Goal: Task Accomplishment & Management: Manage account settings

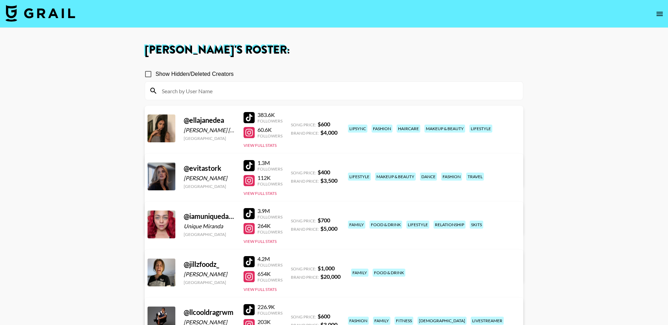
click at [47, 7] on img at bounding box center [41, 13] width 70 height 17
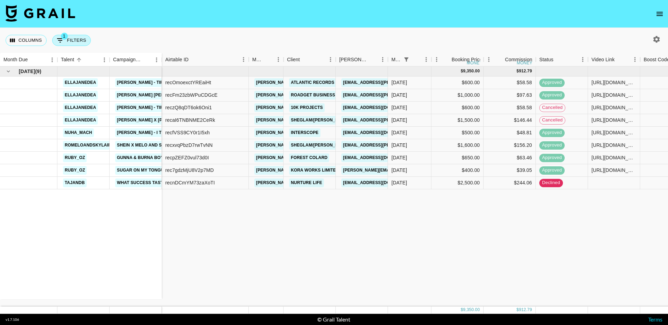
click at [74, 36] on button "1 Filters" at bounding box center [71, 40] width 39 height 11
select select "status"
select select "isNotAnyOf"
select select "monthDue2"
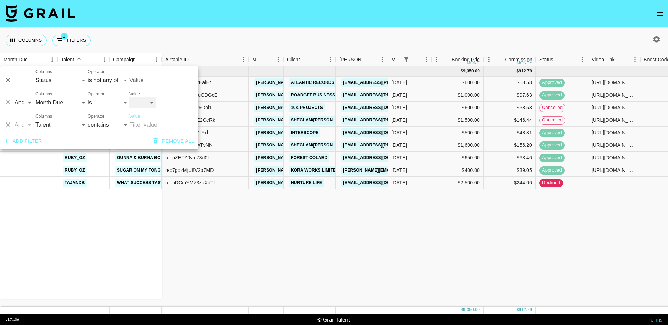
click at [138, 104] on select "[DATE] Sep '[DATE] [DATE] '[DATE] May '[DATE] Mar '[DATE] Jan '[DATE] Nov '[DAT…" at bounding box center [142, 102] width 26 height 11
select select "[DATE]"
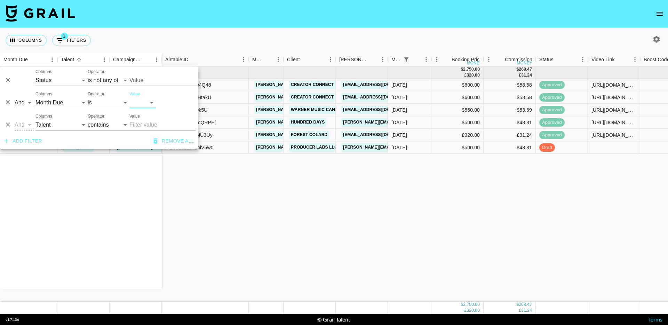
click at [308, 233] on div "[DATE] ( 6 ) ellajanedea Doja Cat - Gorgeous ellajanedea The Kid LAROI - A COLD…" at bounding box center [569, 183] width 1138 height 235
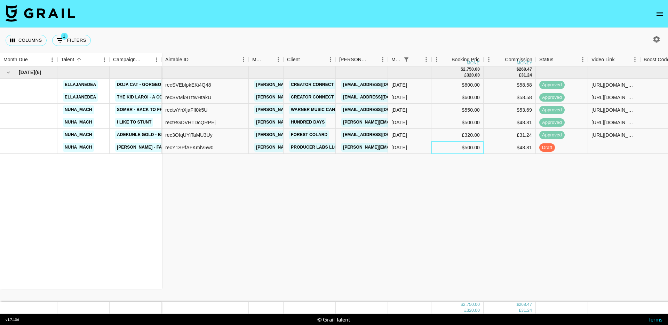
click at [470, 148] on div "$500.00" at bounding box center [457, 147] width 52 height 13
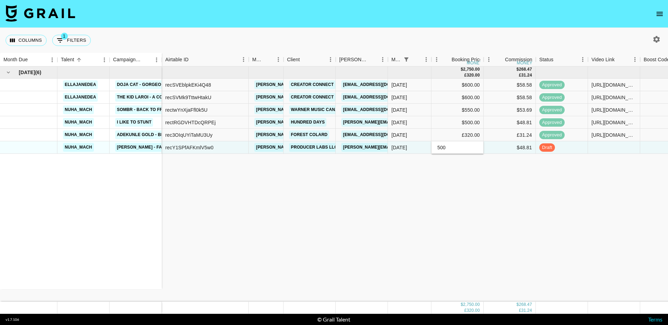
drag, startPoint x: 461, startPoint y: 148, endPoint x: 429, endPoint y: 148, distance: 31.3
click at [429, 148] on div "recY1SPfAFKmlV5w0 [PERSON_NAME][EMAIL_ADDRESS][DOMAIN_NAME] Producer Labs LLC […" at bounding box center [650, 147] width 976 height 13
type input "250"
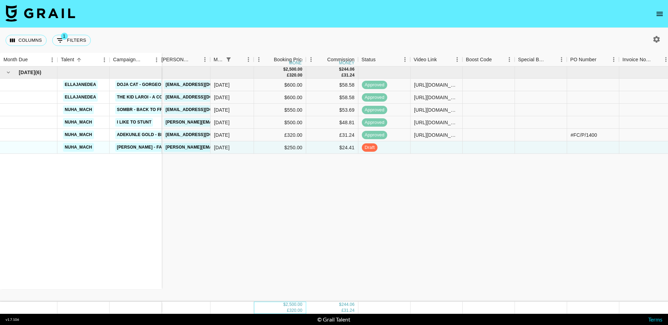
scroll to position [0, 179]
click at [538, 145] on div at bounding box center [540, 147] width 52 height 13
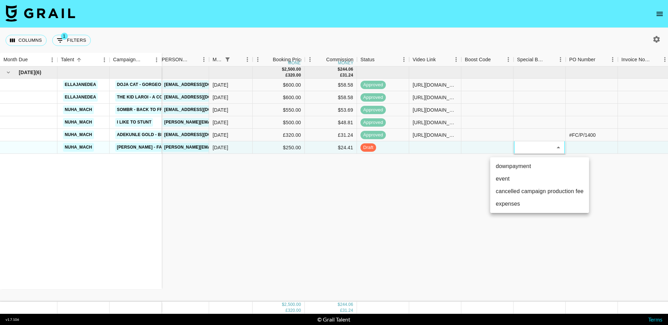
click at [532, 194] on li "cancelled campaign production fee" at bounding box center [539, 191] width 99 height 13
type input "cancelled campaign production fee"
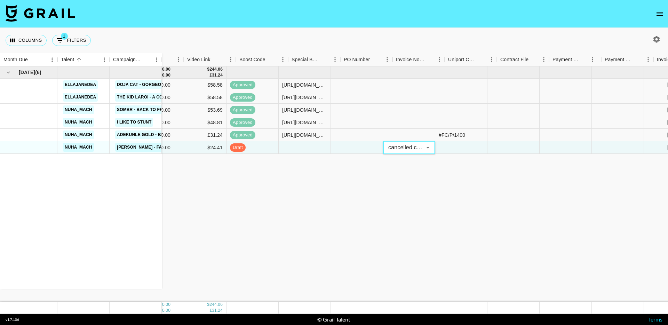
scroll to position [0, 470]
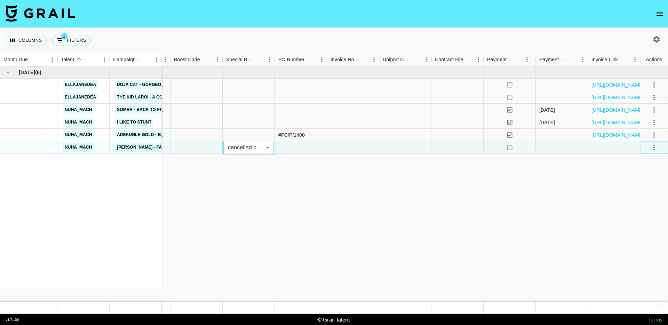
click at [655, 149] on icon "select merge strategy" at bounding box center [654, 147] width 8 height 8
click at [642, 213] on div "Approve" at bounding box center [638, 212] width 21 height 8
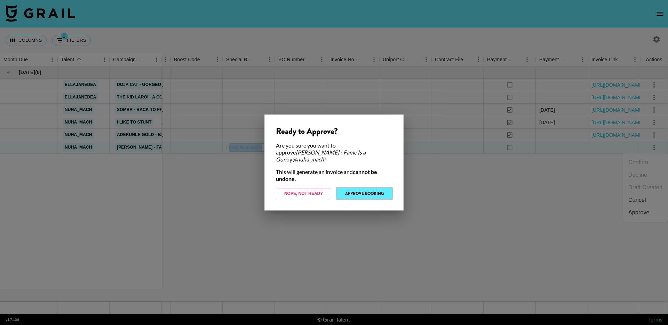
click at [363, 188] on button "Approve Booking" at bounding box center [364, 193] width 55 height 11
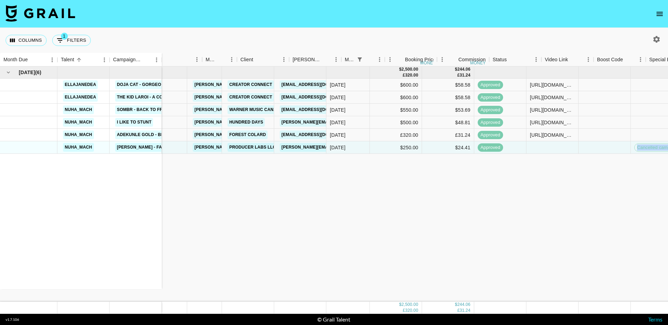
scroll to position [0, 0]
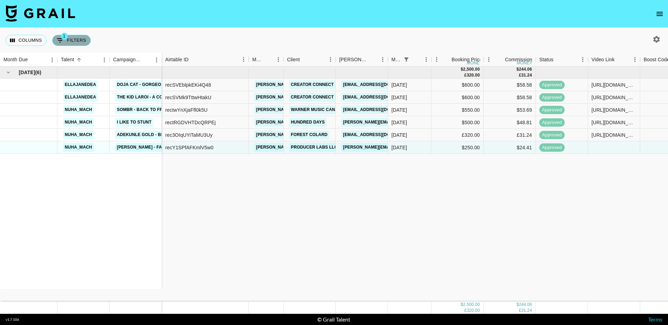
click at [60, 42] on icon "Show filters" at bounding box center [60, 40] width 6 height 4
select select "status"
select select "isNotAnyOf"
select select "monthDue2"
select select "[DATE]"
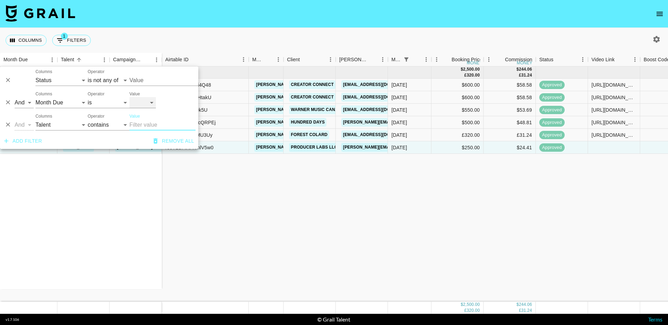
click at [139, 103] on select "[DATE] Sep '[DATE] [DATE] '[DATE] May '[DATE] Mar '[DATE] Jan '[DATE] Nov '[DAT…" at bounding box center [142, 102] width 26 height 11
click at [23, 41] on button "Columns" at bounding box center [26, 40] width 41 height 11
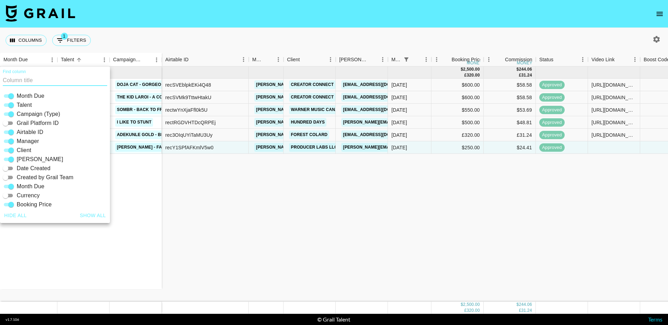
click at [234, 217] on div "[DATE] ( 6 ) ellajanedea Doja Cat - Gorgeous ellajanedea The Kid LAROI - A COLD…" at bounding box center [569, 183] width 1138 height 235
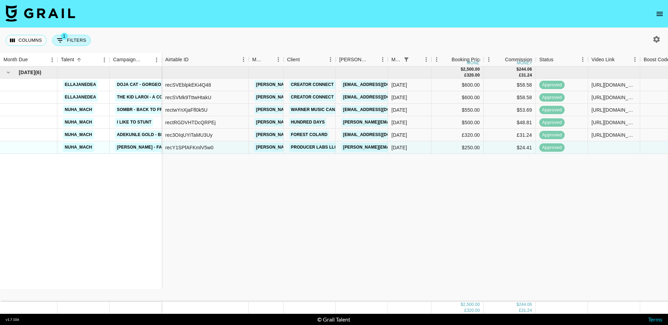
click at [81, 41] on button "1 Filters" at bounding box center [71, 40] width 39 height 11
select select "status"
select select "isNotAnyOf"
select select "monthDue2"
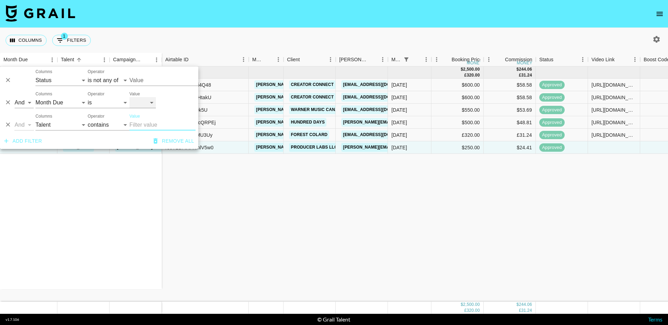
click at [151, 104] on select "[DATE] Sep '[DATE] [DATE] '[DATE] May '[DATE] Mar '[DATE] Jan '[DATE] Nov '[DAT…" at bounding box center [142, 102] width 26 height 11
select select "[DATE]"
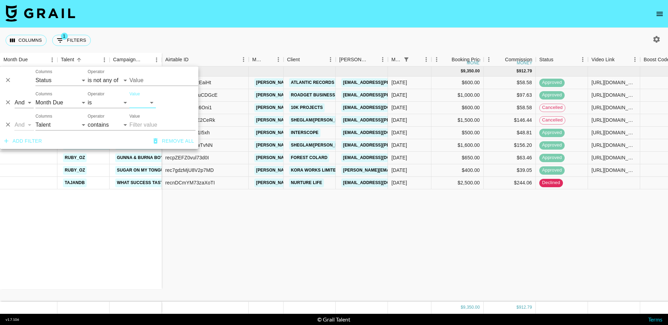
click at [255, 207] on div "[DATE] ( 9 ) ellajanedea [PERSON_NAME] - Tiramisu ellajanedea [PERSON_NAME] [PE…" at bounding box center [569, 183] width 1138 height 235
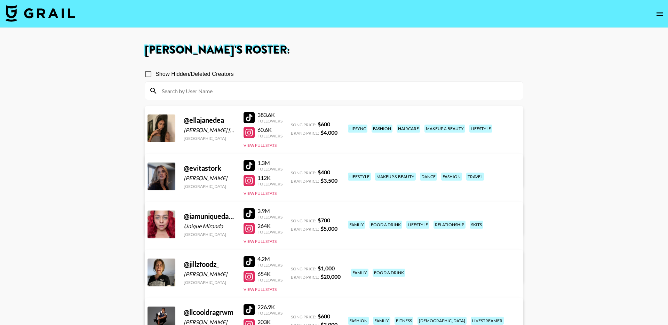
click at [59, 15] on img at bounding box center [41, 13] width 70 height 17
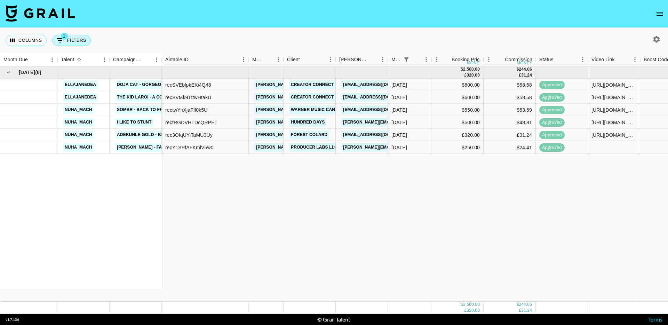
click at [73, 38] on button "1 Filters" at bounding box center [71, 40] width 39 height 11
select select "status"
select select "isNotAnyOf"
select select "monthDue2"
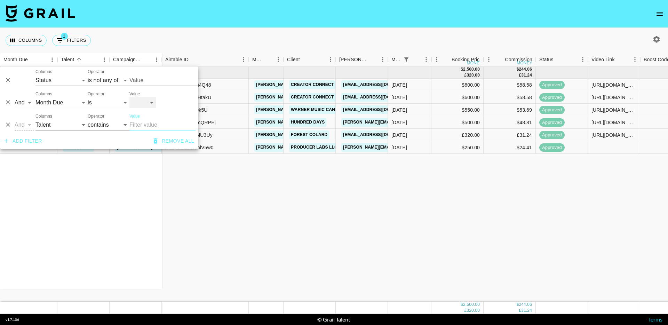
click at [134, 100] on select "[DATE] Sep '[DATE] [DATE] '[DATE] May '[DATE] Mar '[DATE] Jan '[DATE] Nov '[DAT…" at bounding box center [142, 102] width 26 height 11
select select "[DATE]"
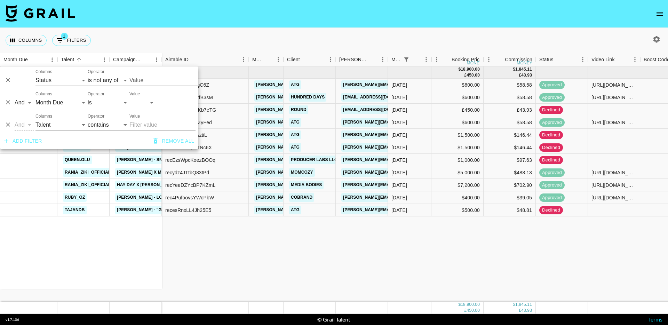
click at [255, 239] on div "Jul '25 ( 11 ) ellajanedea "Caleb Gordon - ""You Can't Cancel Me""" ellajanedea…" at bounding box center [569, 183] width 1138 height 235
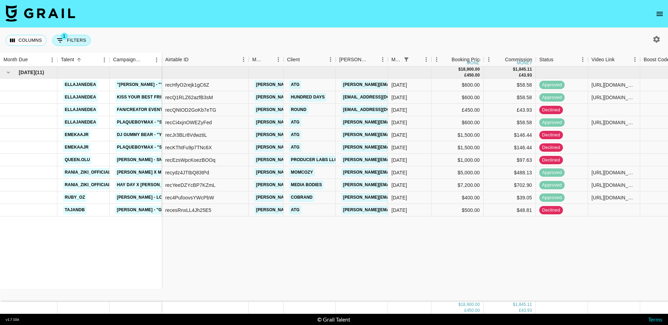
click at [63, 42] on icon "Show filters" at bounding box center [60, 40] width 8 height 8
select select "status"
select select "isNotAnyOf"
select select "monthDue2"
select select "[DATE]"
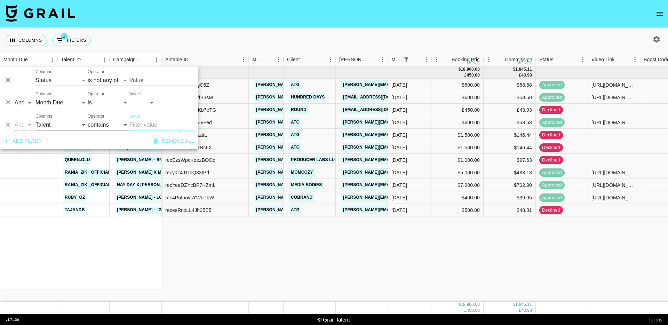
click at [143, 82] on input "Value" at bounding box center [176, 80] width 94 height 11
click at [350, 238] on div "Jul '25 ( 11 ) ellajanedea "Caleb Gordon - ""You Can't Cancel Me""" ellajanedea…" at bounding box center [569, 183] width 1138 height 235
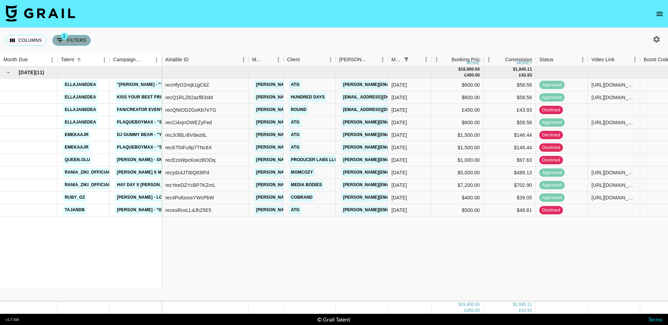
click at [79, 44] on button "1 Filters" at bounding box center [71, 40] width 39 height 11
select select "status"
select select "isNotAnyOf"
select select "monthDue2"
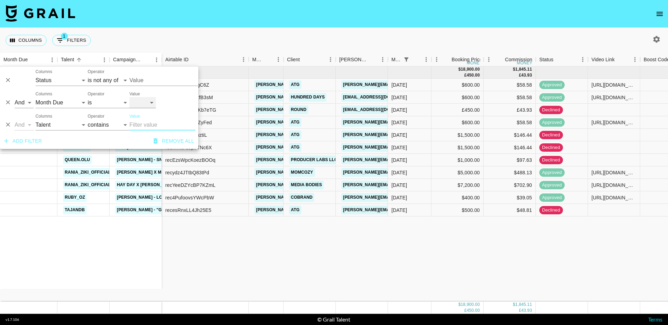
click at [142, 102] on select "[DATE] Sep '[DATE] [DATE] '[DATE] May '[DATE] Mar '[DATE] Jan '[DATE] Nov '[DAT…" at bounding box center [142, 102] width 26 height 11
select select "[DATE]"
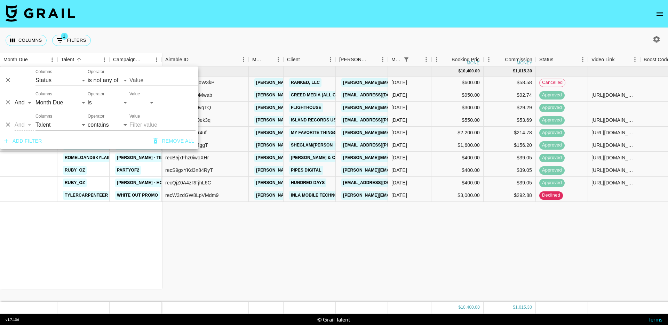
click at [259, 254] on div "Aug '25 ( 10 ) ellajanedea Nickelback "Rockstar" ellajanedea 12 to 12 sombr ell…" at bounding box center [569, 183] width 1138 height 235
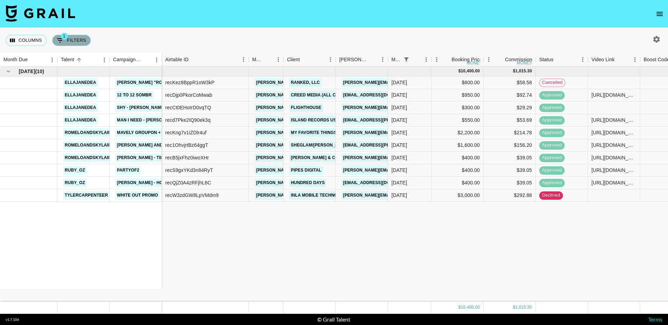
click at [84, 43] on button "1 Filters" at bounding box center [71, 40] width 39 height 11
select select "status"
select select "isNotAnyOf"
select select "monthDue2"
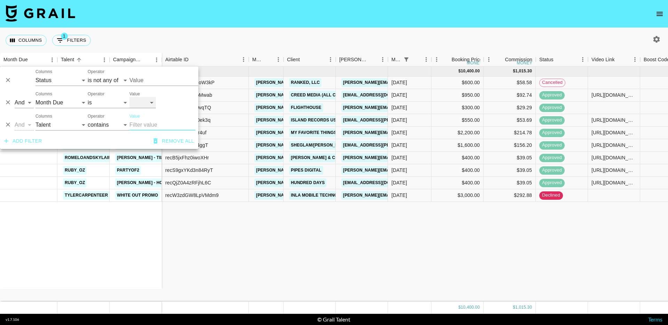
click at [149, 105] on select "[DATE] Sep '[DATE] [DATE] '[DATE] May '[DATE] Mar '[DATE] Jan '[DATE] Nov '[DAT…" at bounding box center [142, 102] width 26 height 11
select select "[DATE]"
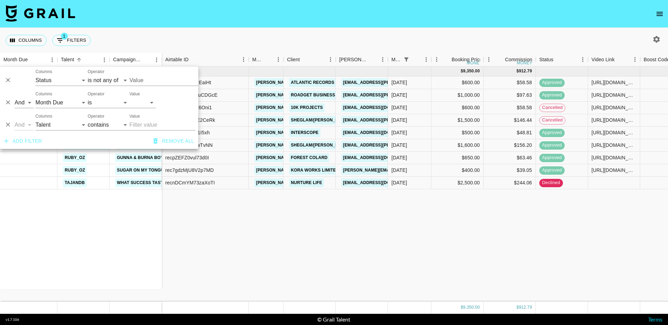
click at [233, 260] on div "[DATE] ( 9 ) ellajanedea [PERSON_NAME] - Tiramisu ellajanedea [PERSON_NAME] [PE…" at bounding box center [569, 183] width 1138 height 235
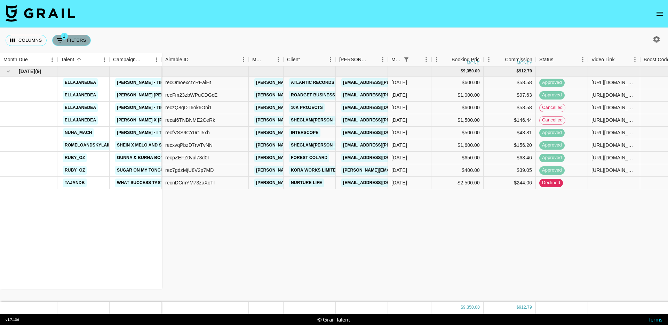
click at [78, 38] on button "1 Filters" at bounding box center [71, 40] width 39 height 11
select select "status"
select select "isNotAnyOf"
select select "monthDue2"
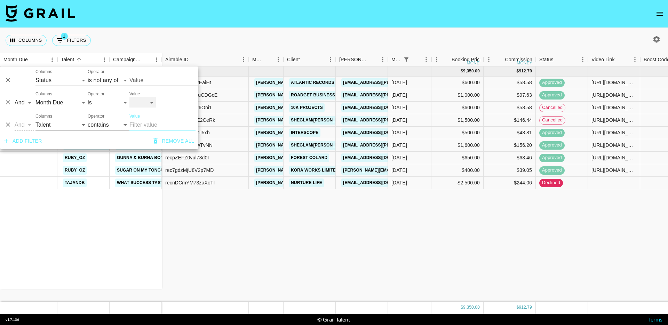
click at [141, 102] on select "[DATE] Sep '[DATE] [DATE] '[DATE] May '[DATE] Mar '[DATE] Jan '[DATE] Nov '[DAT…" at bounding box center [142, 102] width 26 height 11
select select "[DATE]"
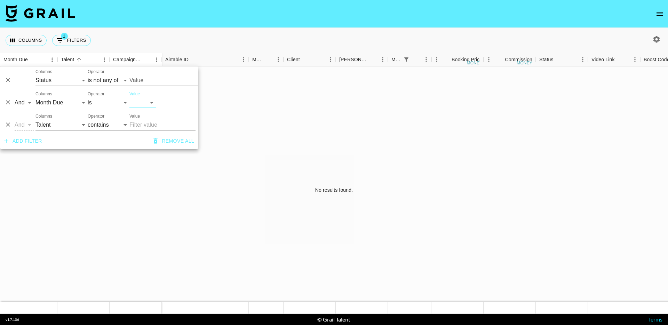
click at [232, 264] on div "No results found." at bounding box center [334, 189] width 668 height 247
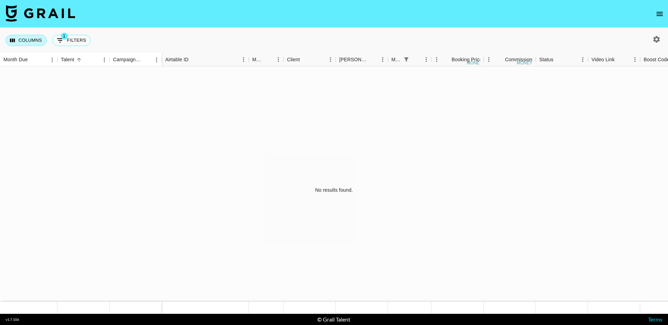
click at [33, 42] on button "Columns" at bounding box center [26, 40] width 41 height 11
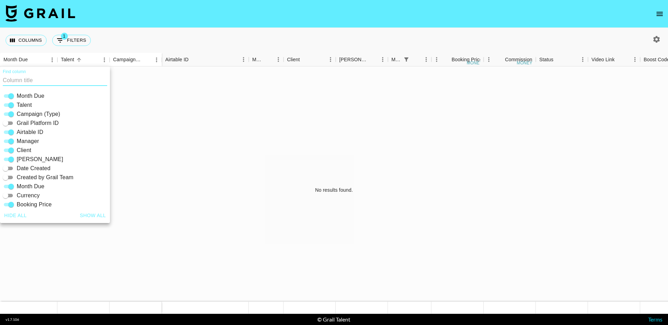
click at [224, 37] on div "Columns 1 Filters + Booking" at bounding box center [334, 40] width 668 height 25
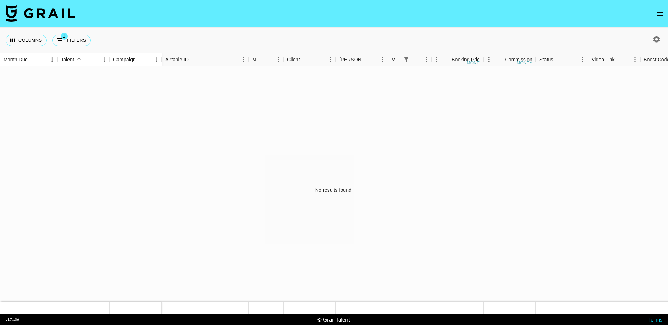
click at [656, 39] on icon "button" at bounding box center [656, 39] width 8 height 8
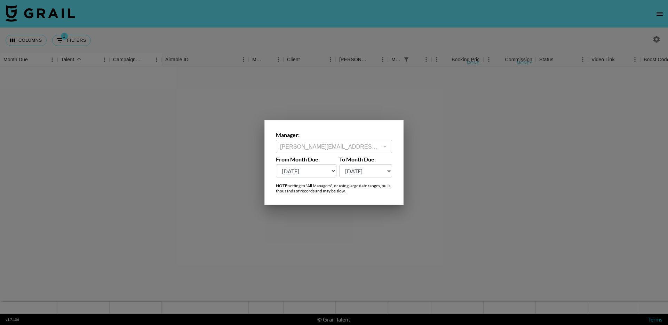
click at [322, 171] on select "[DATE] Sep '[DATE] [DATE] '[DATE] May '[DATE] Mar '[DATE] Jan '[DATE] Nov '[DAT…" at bounding box center [306, 170] width 61 height 13
select select "[DATE]"
click at [379, 210] on div at bounding box center [334, 162] width 668 height 325
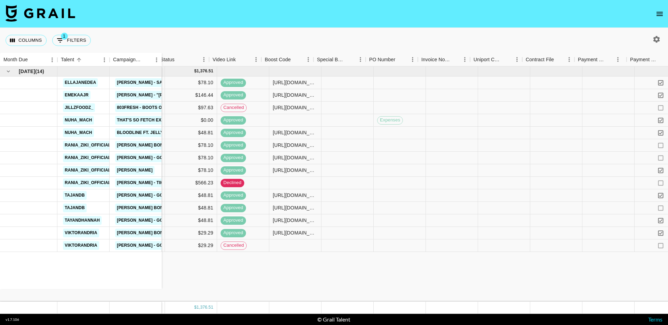
scroll to position [0, 470]
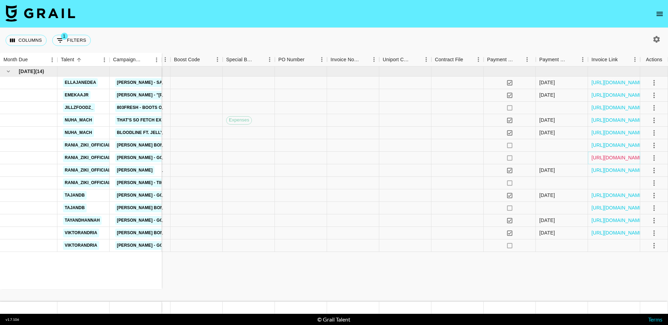
click at [616, 156] on link "https://in.xero.com/N2UoJ78p7nrgPgvUtLVVActlZF63NE7TOnDWMAUX" at bounding box center [618, 157] width 53 height 7
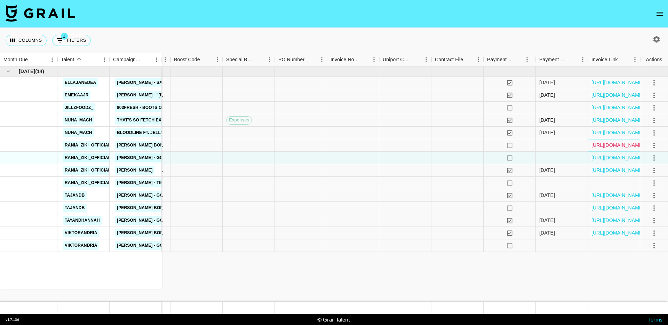
click at [613, 143] on link "https://in.xero.com/JbXND9TW9E4gj5jBPkyOc4ORVok5upnWdchKyKz0" at bounding box center [618, 145] width 53 height 7
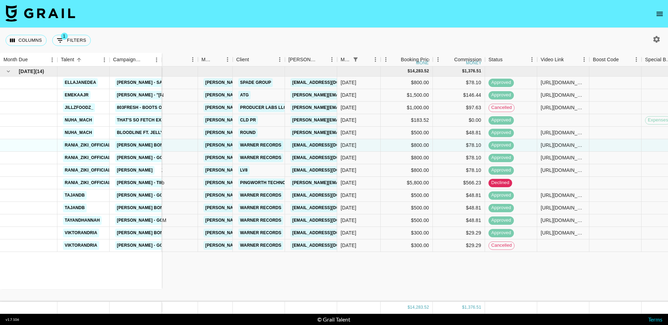
scroll to position [0, 0]
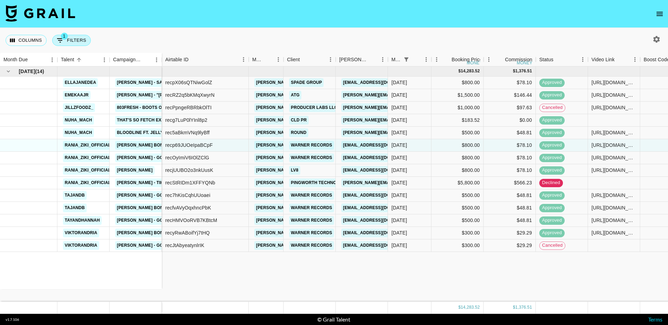
click at [84, 43] on button "1 Filters" at bounding box center [71, 40] width 39 height 11
select select "status"
select select "isNotAnyOf"
select select "monthDue2"
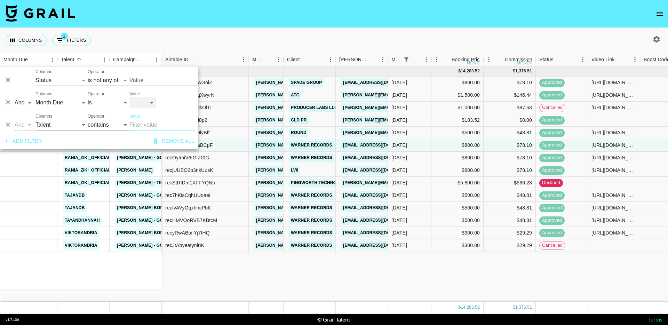
click at [140, 105] on select "[DATE] Sep '[DATE] [DATE] '[DATE] May '[DATE] Mar '[DATE] Jan '[DATE] Nov '[DAT…" at bounding box center [142, 102] width 26 height 11
select select "[DATE]"
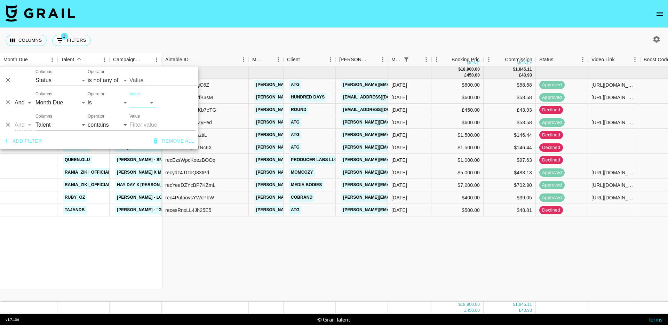
click at [232, 46] on div "Columns 1 Filters + Booking" at bounding box center [334, 40] width 668 height 25
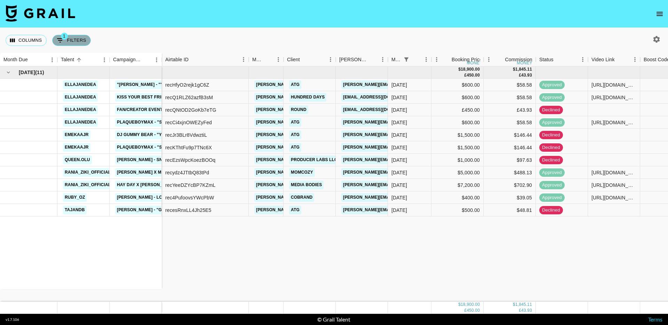
click at [78, 42] on button "1 Filters" at bounding box center [71, 40] width 39 height 11
select select "status"
select select "isNotAnyOf"
select select "monthDue2"
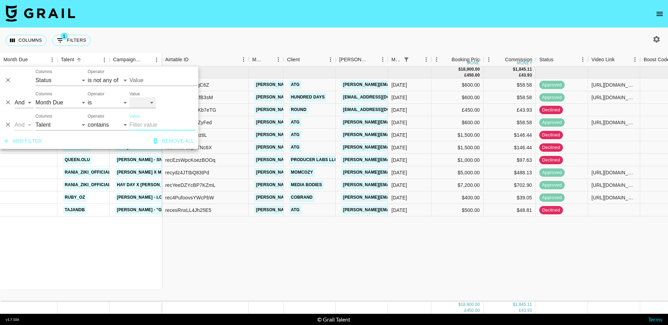
click at [151, 103] on select "[DATE] Sep '[DATE] [DATE] '[DATE] May '[DATE] Mar '[DATE] Jan '[DATE] Nov '[DAT…" at bounding box center [142, 102] width 26 height 11
select select "[DATE]"
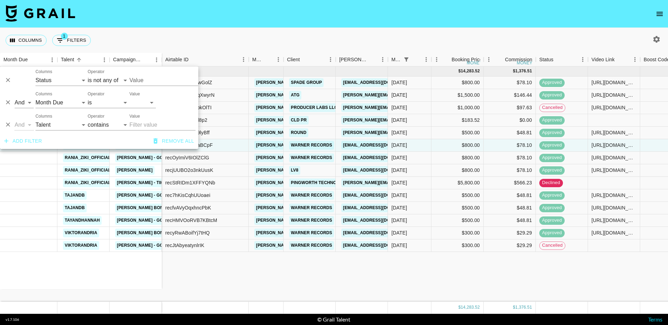
click at [250, 294] on div "Jun '25 ( 14 ) ellajanedea Ed Sheeran - Sapphire emekaajr Ian - "Magic Johnson"…" at bounding box center [569, 183] width 1138 height 235
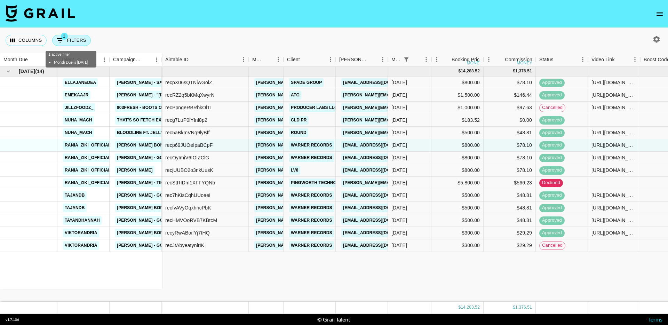
click at [80, 41] on button "1 Filters" at bounding box center [71, 40] width 39 height 11
select select "status"
select select "isNotAnyOf"
select select "monthDue2"
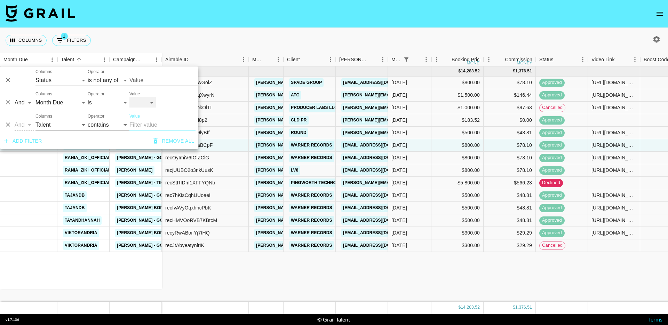
click at [149, 105] on select "[DATE] Sep '[DATE] [DATE] '[DATE] May '[DATE] Mar '[DATE] Jan '[DATE] Nov '[DAT…" at bounding box center [142, 102] width 26 height 11
select select "[DATE]"
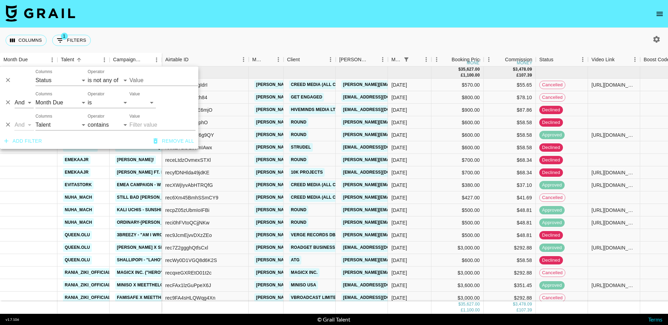
click at [254, 32] on div "Columns 1 Filters + Booking" at bounding box center [334, 40] width 668 height 25
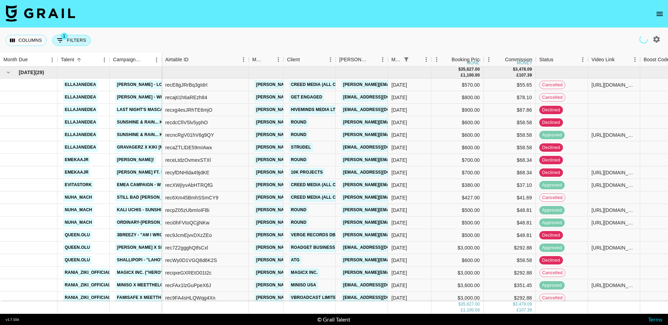
click at [80, 42] on button "1 Filters" at bounding box center [71, 40] width 39 height 11
select select "status"
select select "isNotAnyOf"
select select "monthDue2"
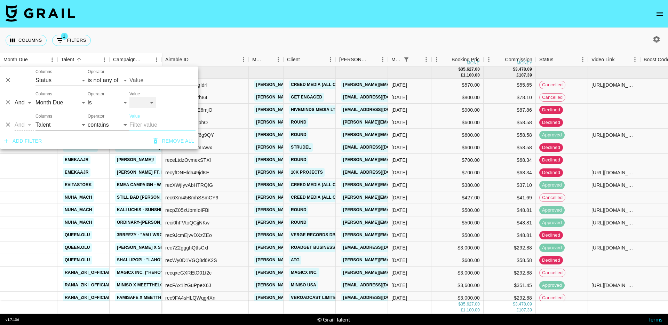
click at [134, 100] on select "[DATE] Sep '[DATE] [DATE] '[DATE] May '[DATE] Mar '[DATE] Jan '[DATE] Nov '[DAT…" at bounding box center [142, 102] width 26 height 11
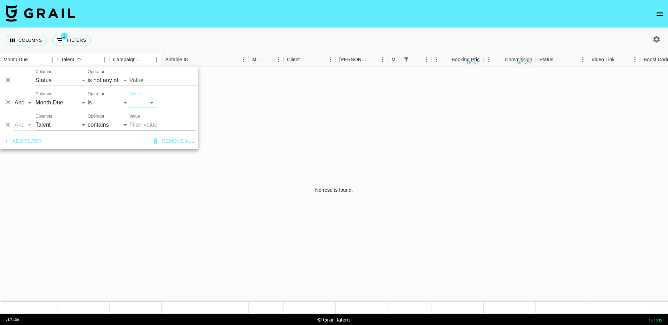
click at [144, 96] on div "Value Oct '26 Sep '26 Aug '26 Jul '26 Jun '26 May '26 Apr '26 Mar '26 Feb '26 J…" at bounding box center [142, 100] width 26 height 17
click at [144, 100] on select "[DATE] Sep '[DATE] [DATE] '[DATE] May '[DATE] Mar '[DATE] Jan '[DATE] Nov '[DAT…" at bounding box center [142, 102] width 26 height 11
select select "[DATE]"
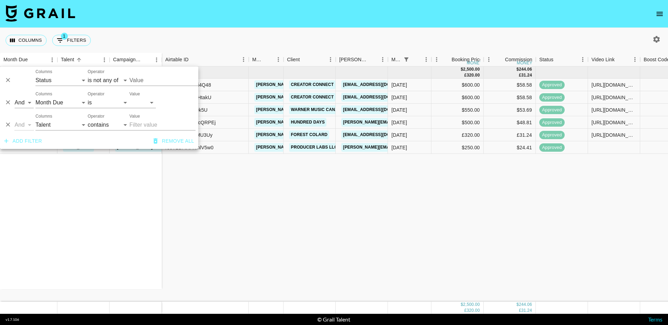
click at [259, 189] on div "[DATE] ( 6 ) ellajanedea Doja Cat - Gorgeous ellajanedea The Kid LAROI - A COLD…" at bounding box center [569, 183] width 1138 height 235
